Goal: Task Accomplishment & Management: Use online tool/utility

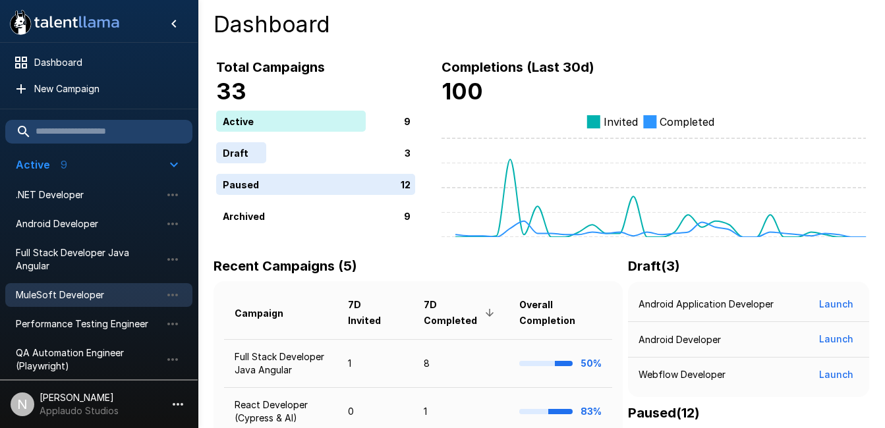
click at [89, 304] on div "MuleSoft Developer" at bounding box center [98, 295] width 187 height 24
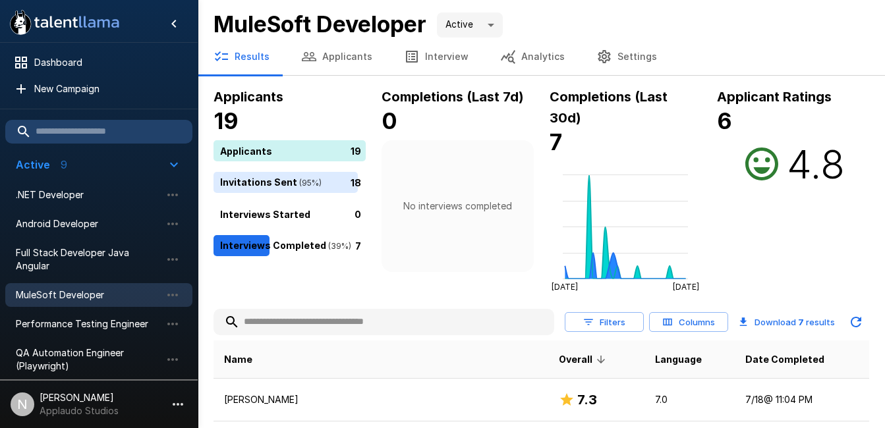
click at [336, 66] on button "Applicants" at bounding box center [336, 56] width 103 height 37
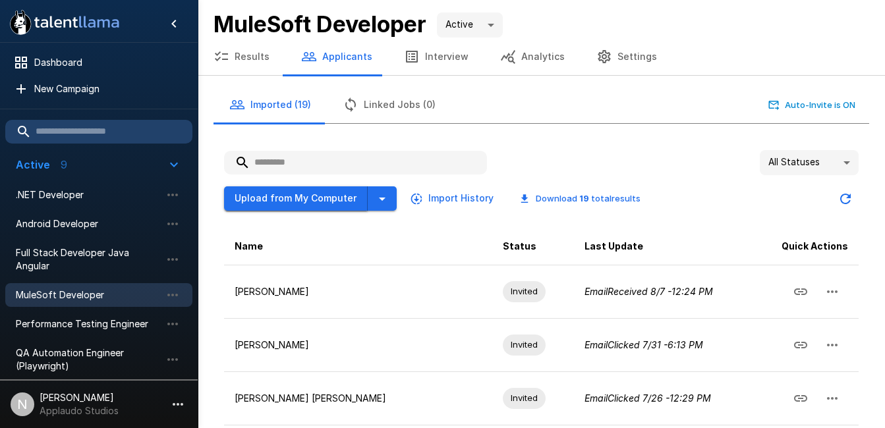
click at [317, 200] on button "Upload from My Computer" at bounding box center [296, 198] width 144 height 24
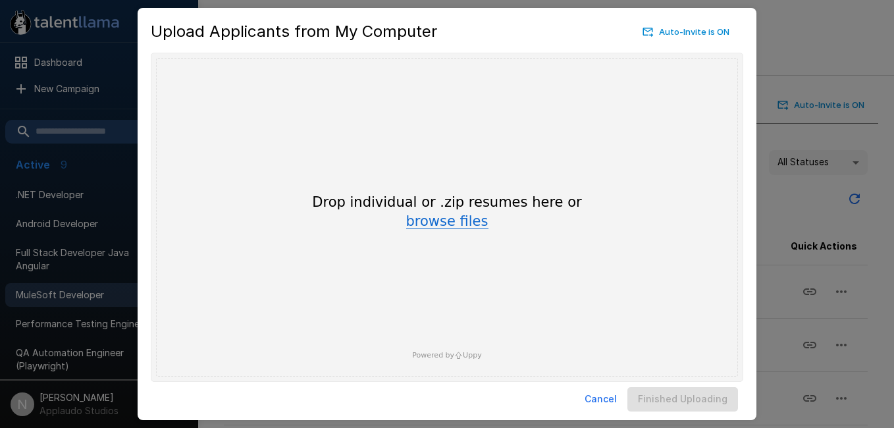
click at [451, 223] on button "browse files" at bounding box center [447, 222] width 82 height 14
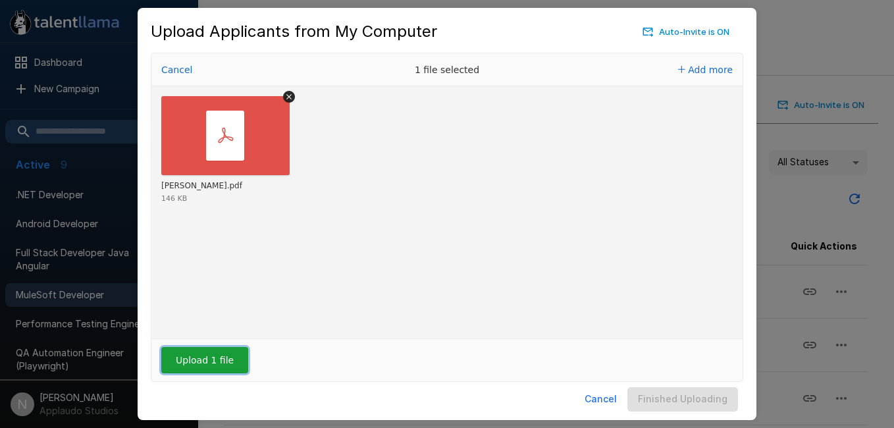
click at [225, 351] on button "Upload 1 file" at bounding box center [204, 360] width 87 height 26
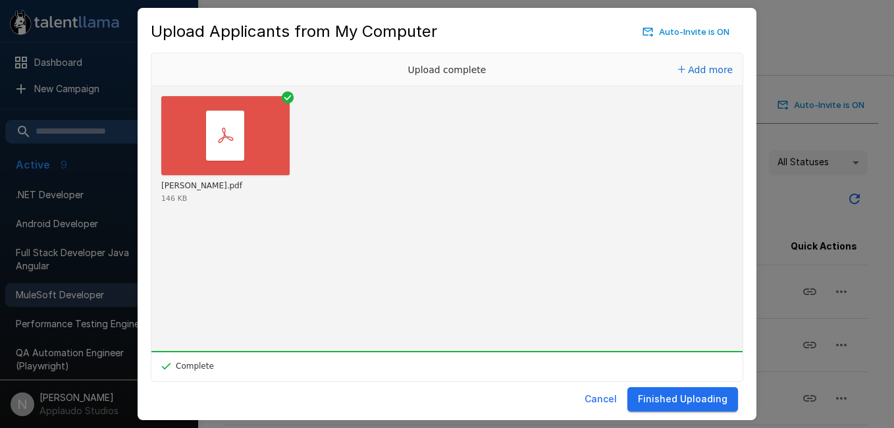
click at [665, 401] on button "Finished Uploading" at bounding box center [683, 399] width 111 height 24
